Goal: Task Accomplishment & Management: Use online tool/utility

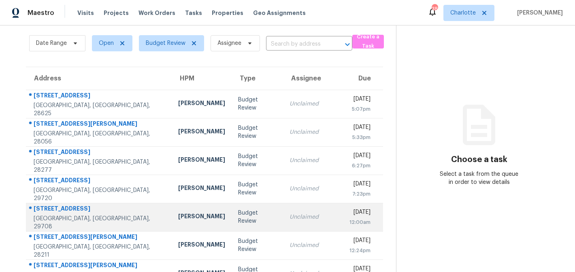
scroll to position [18, 0]
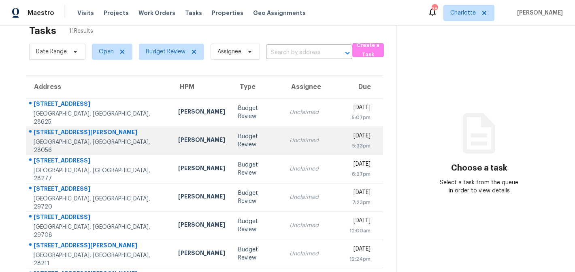
click at [301, 132] on td "Unclaimed" at bounding box center [313, 141] width 60 height 28
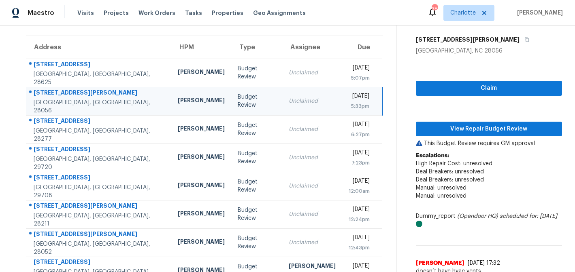
scroll to position [55, 0]
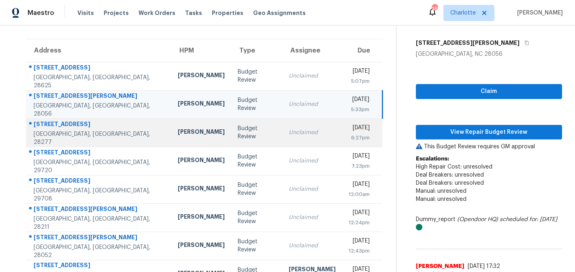
click at [293, 131] on div "Unclaimed" at bounding box center [312, 133] width 47 height 8
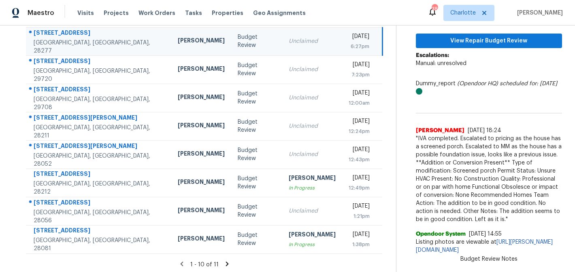
scroll to position [149, 0]
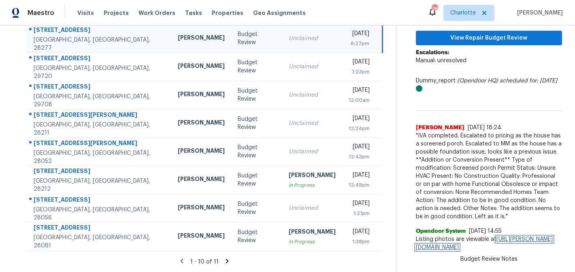
click at [498, 247] on link "https://wally.apps.opendoor.com/address/83ba7fbe-de7e-58d6-8d70-c8ba167d0af7" at bounding box center [484, 244] width 137 height 14
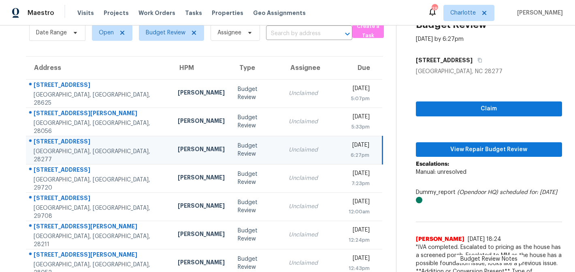
scroll to position [36, 0]
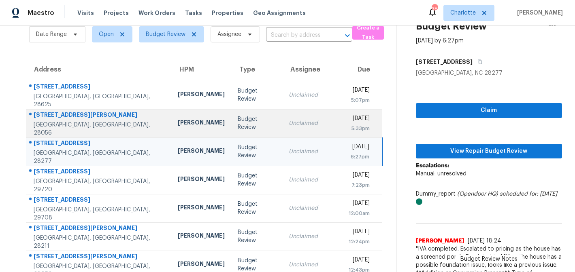
click at [348, 118] on div "[DATE]" at bounding box center [358, 120] width 21 height 10
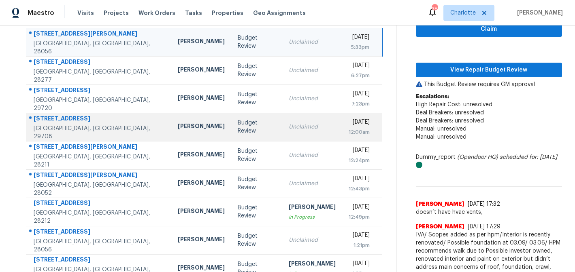
scroll to position [114, 0]
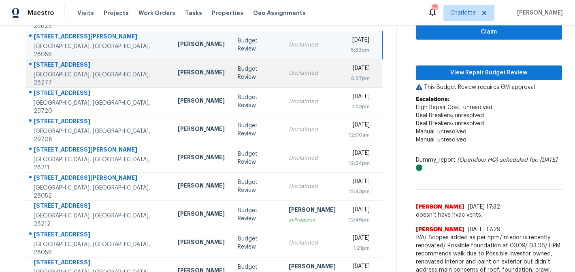
click at [342, 72] on td "Wed, Sep 17th 2025 6:27pm" at bounding box center [362, 73] width 40 height 28
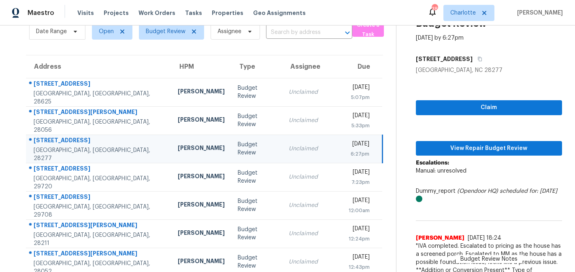
scroll to position [35, 0]
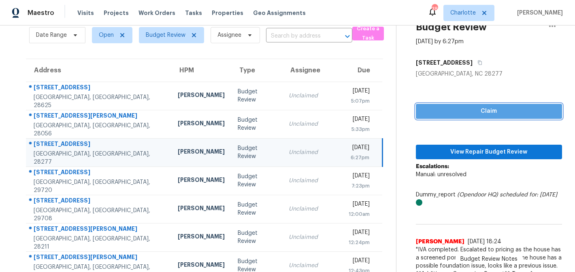
click at [463, 111] on span "Claim" at bounding box center [488, 111] width 133 height 10
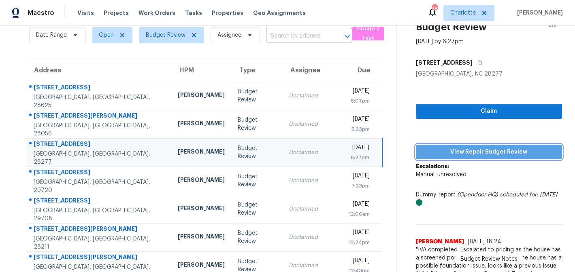
click at [482, 152] on span "View Repair Budget Review" at bounding box center [488, 152] width 133 height 10
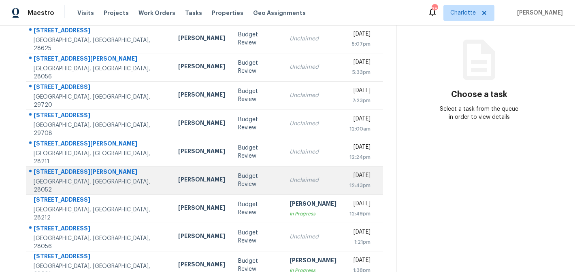
scroll to position [93, 0]
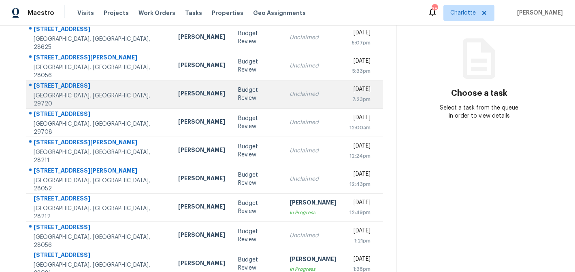
click at [240, 98] on div "Budget Review" at bounding box center [257, 94] width 38 height 16
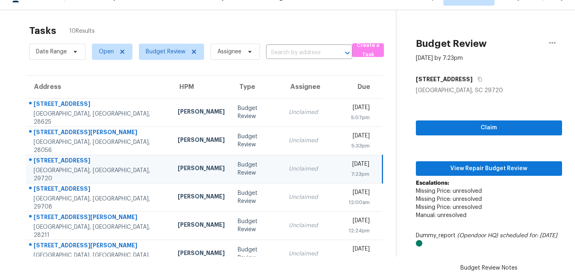
scroll to position [0, 0]
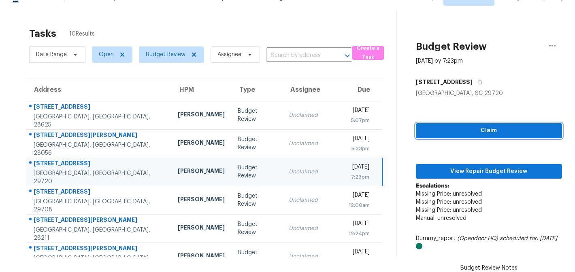
click at [510, 132] on span "Claim" at bounding box center [488, 131] width 133 height 10
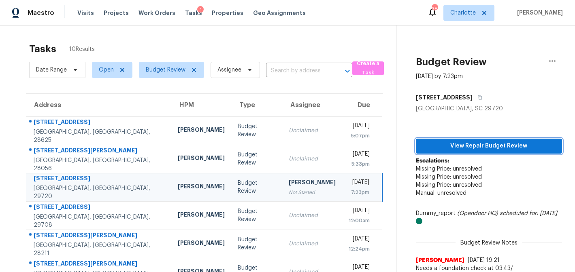
click at [512, 144] on span "View Repair Budget Review" at bounding box center [488, 146] width 133 height 10
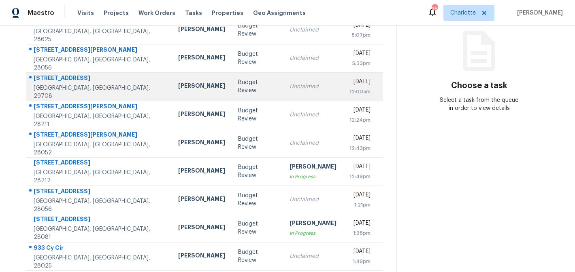
scroll to position [106, 0]
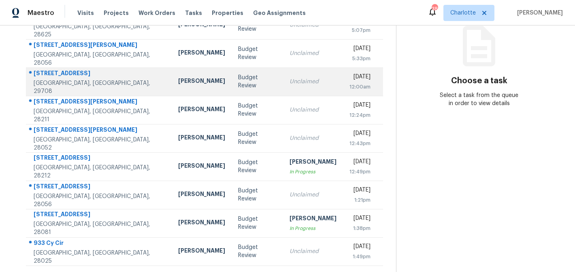
click at [283, 73] on td "Unclaimed" at bounding box center [313, 82] width 60 height 28
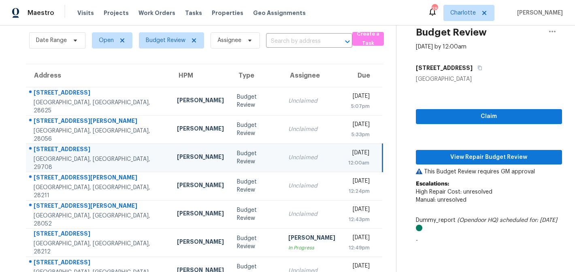
scroll to position [0, 0]
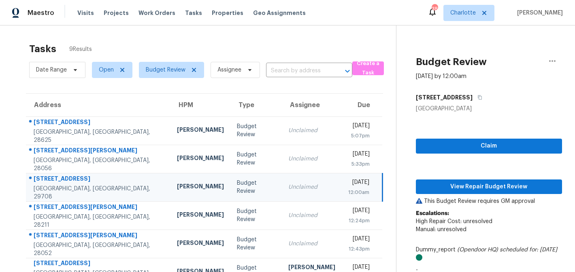
click at [236, 184] on td "Budget Review" at bounding box center [255, 187] width 51 height 28
click at [501, 147] on span "Claim" at bounding box center [488, 146] width 133 height 10
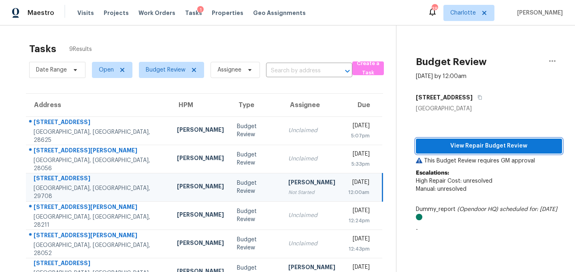
click at [502, 148] on span "View Repair Budget Review" at bounding box center [488, 146] width 133 height 10
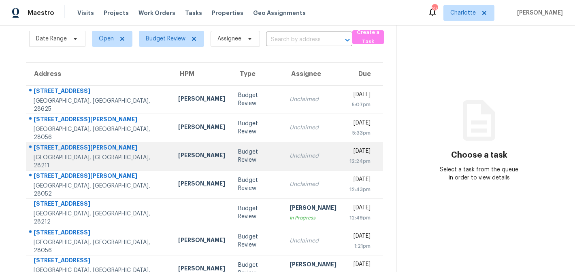
scroll to position [21, 0]
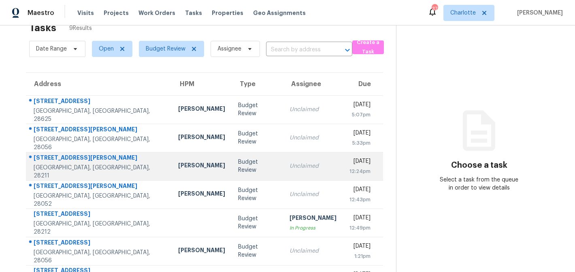
click at [297, 166] on td "Unclaimed" at bounding box center [313, 166] width 60 height 28
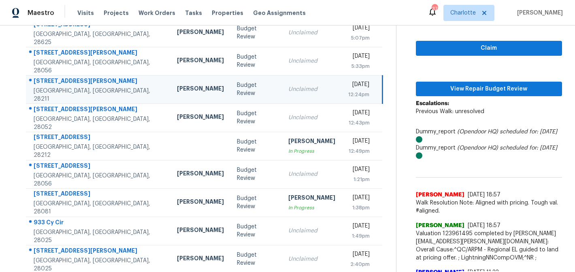
scroll to position [97, 0]
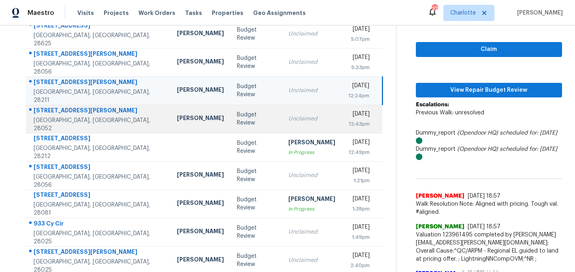
click at [342, 117] on td "[DATE] 12:43pm" at bounding box center [362, 119] width 41 height 28
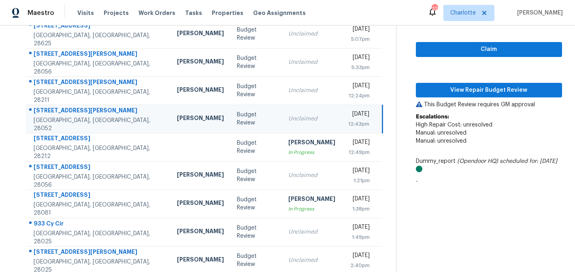
scroll to position [106, 0]
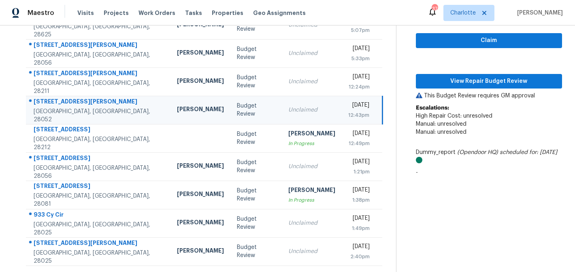
click at [293, 104] on td "Unclaimed" at bounding box center [312, 110] width 60 height 28
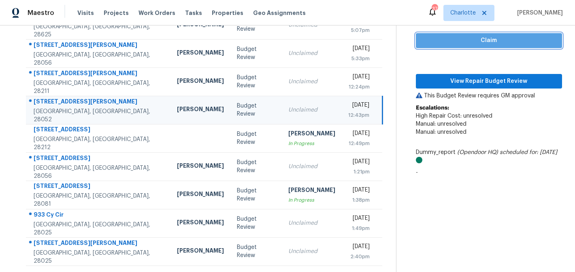
click at [492, 43] on span "Claim" at bounding box center [488, 41] width 133 height 10
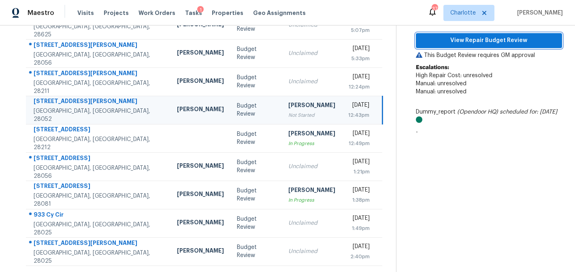
click at [496, 39] on span "View Repair Budget Review" at bounding box center [488, 41] width 133 height 10
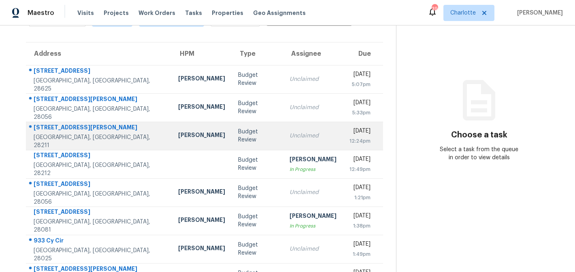
scroll to position [77, 0]
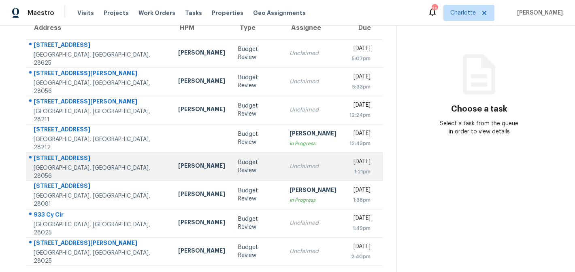
click at [291, 161] on td "Unclaimed" at bounding box center [313, 167] width 60 height 28
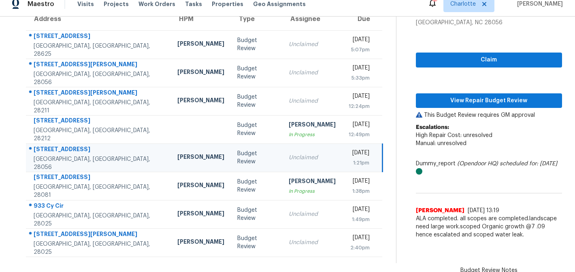
scroll to position [11, 0]
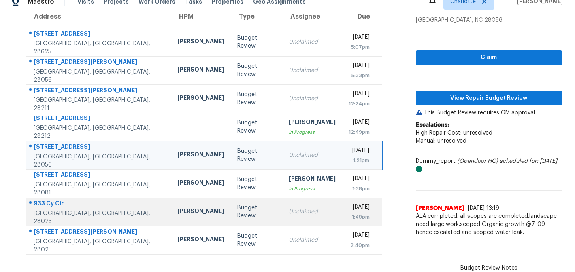
click at [285, 206] on td "Unclaimed" at bounding box center [312, 212] width 60 height 28
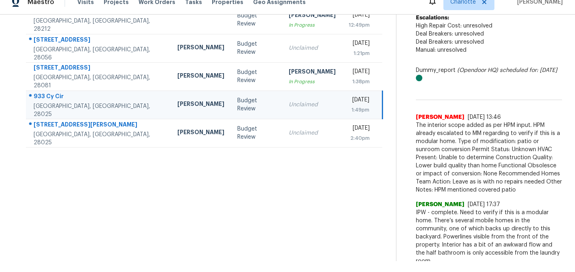
scroll to position [28, 0]
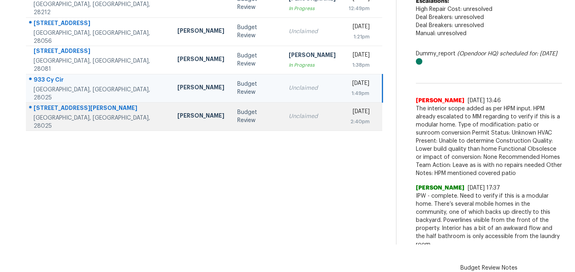
click at [289, 114] on div "Unclaimed" at bounding box center [312, 117] width 47 height 8
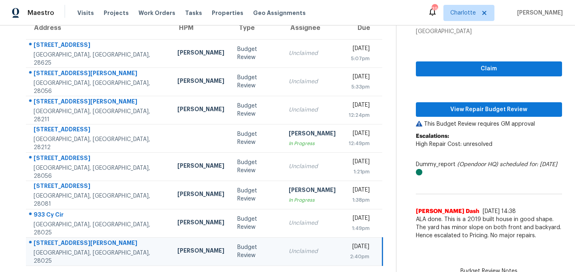
scroll to position [3, 0]
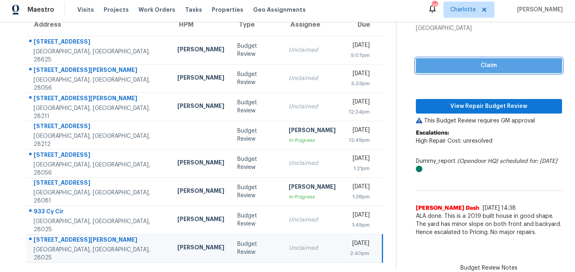
click at [493, 62] on span "Claim" at bounding box center [488, 66] width 133 height 10
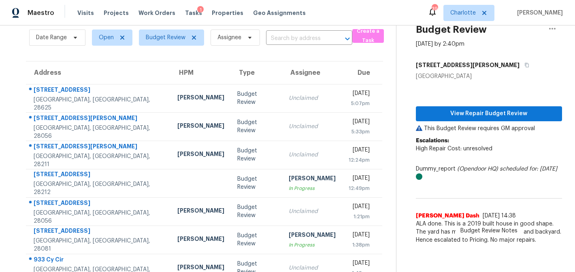
scroll to position [0, 0]
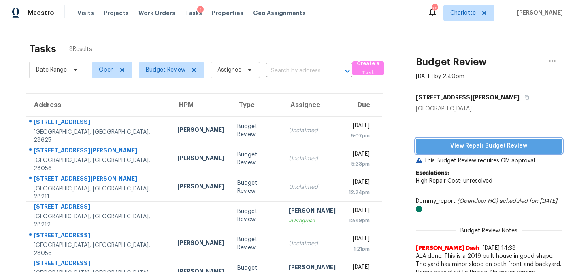
click at [499, 147] on span "View Repair Budget Review" at bounding box center [488, 146] width 133 height 10
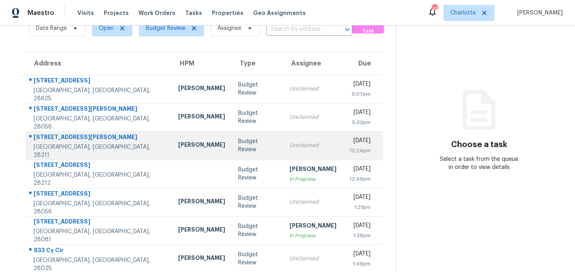
scroll to position [49, 0]
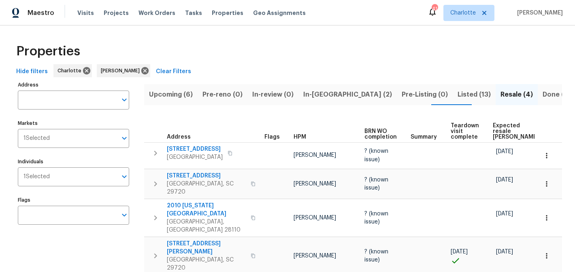
click at [177, 91] on span "Upcoming (6)" at bounding box center [171, 94] width 44 height 11
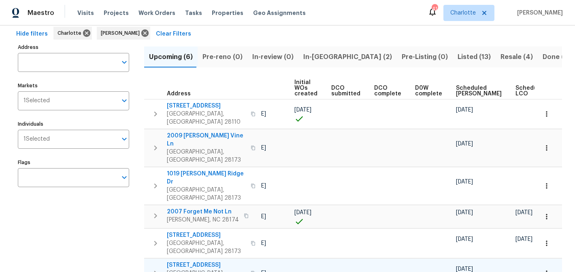
scroll to position [0, 97]
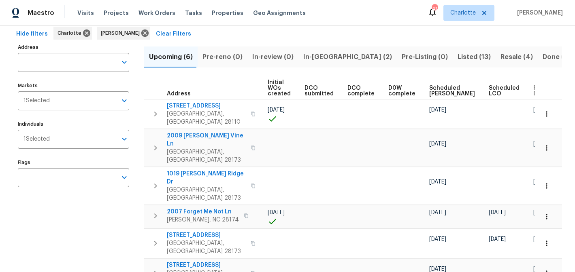
click at [317, 62] on button "In-reno (2)" at bounding box center [347, 57] width 98 height 21
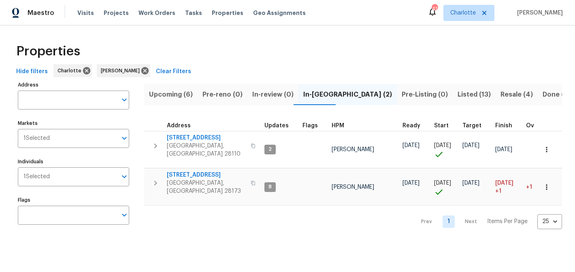
click at [457, 94] on span "Listed (13)" at bounding box center [473, 94] width 33 height 11
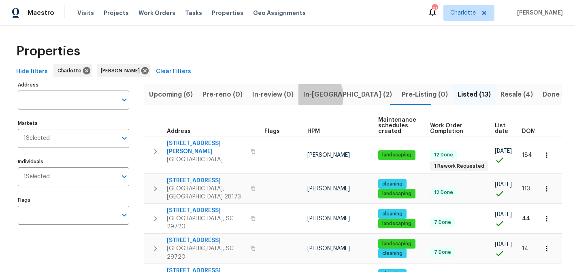
click at [305, 96] on span "In-reno (2)" at bounding box center [347, 94] width 89 height 11
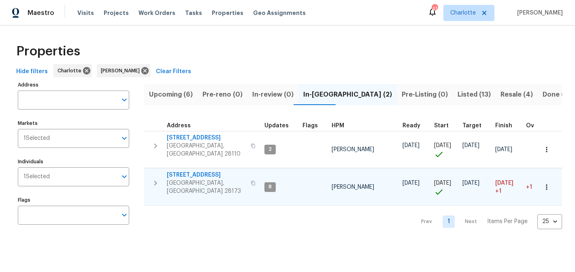
click at [183, 171] on span "431 Ranelagh Dr" at bounding box center [206, 175] width 79 height 8
click at [457, 98] on span "Listed (13)" at bounding box center [473, 94] width 33 height 11
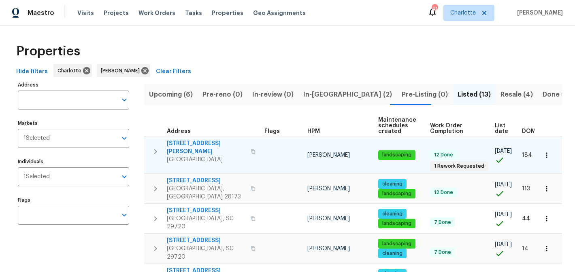
click at [184, 145] on span "5006 Brodie Ln" at bounding box center [206, 148] width 79 height 16
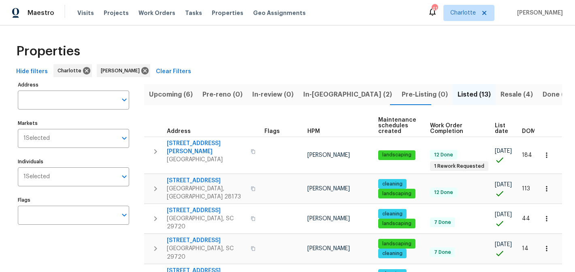
click at [500, 99] on span "Resale (4)" at bounding box center [516, 94] width 32 height 11
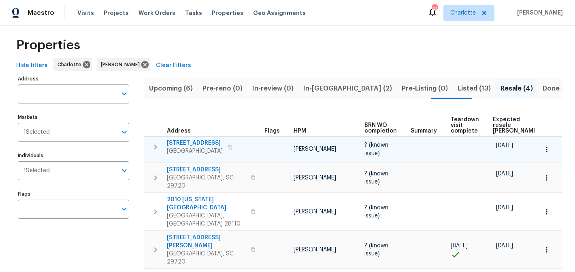
scroll to position [9, 0]
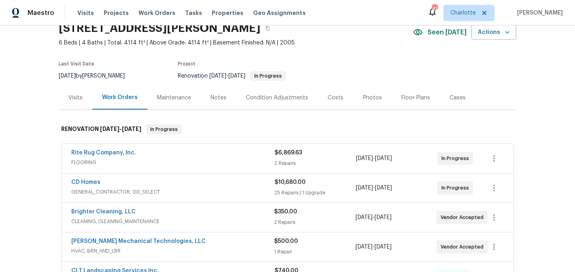
scroll to position [74, 0]
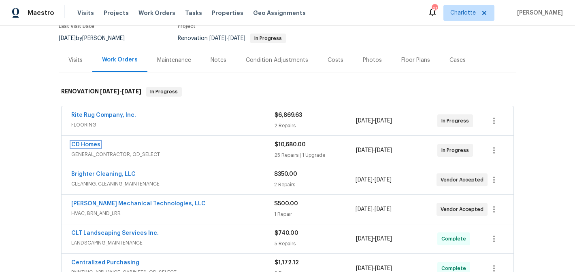
click at [79, 147] on link "CD Homes" at bounding box center [85, 145] width 29 height 6
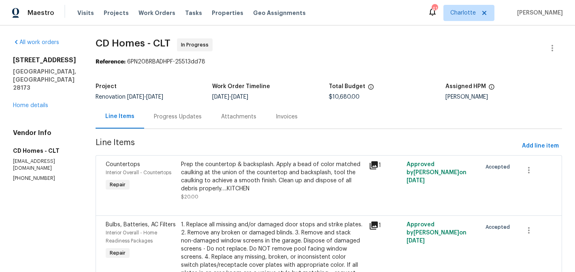
click at [177, 114] on div "Progress Updates" at bounding box center [178, 117] width 48 height 8
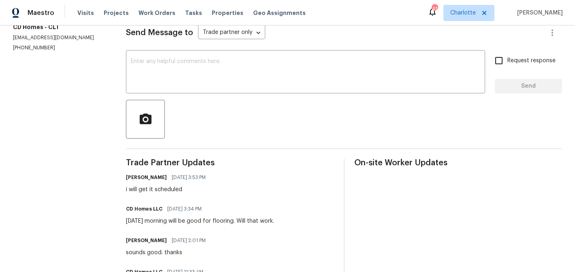
scroll to position [73, 0]
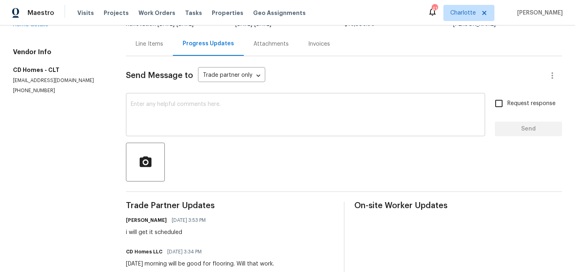
click at [201, 114] on textarea at bounding box center [305, 116] width 349 height 28
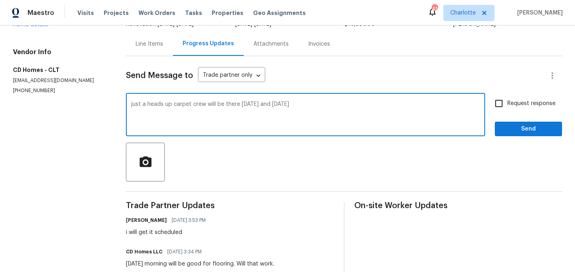
type textarea "just a heads up carpet crew will be there thursday and friday"
click at [510, 102] on span "Request response" at bounding box center [531, 104] width 48 height 8
click at [507, 102] on input "Request response" at bounding box center [498, 103] width 17 height 17
checkbox input "true"
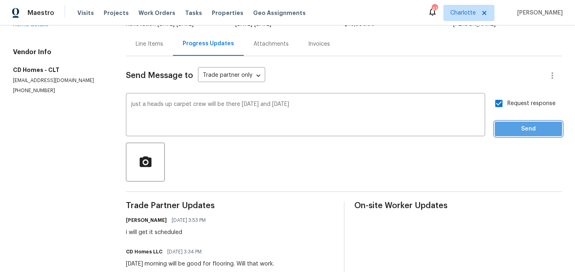
click at [520, 130] on span "Send" at bounding box center [528, 129] width 54 height 10
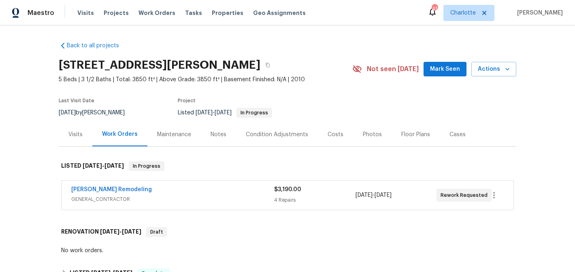
click at [440, 74] on span "Mark Seen" at bounding box center [445, 69] width 30 height 10
